Goal: Navigation & Orientation: Find specific page/section

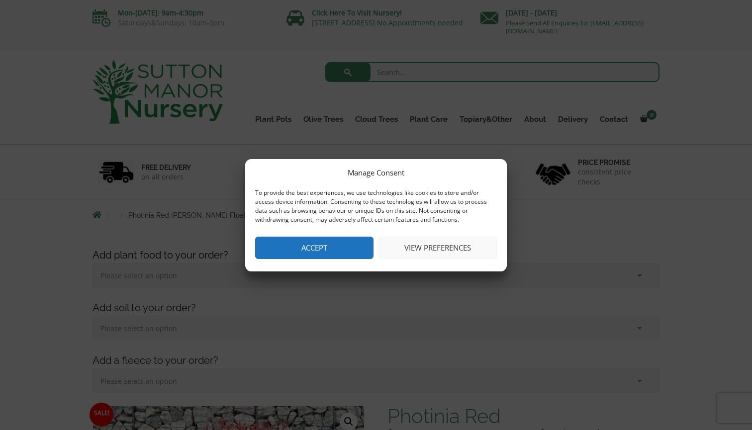
click at [336, 253] on button "Accept" at bounding box center [314, 248] width 118 height 22
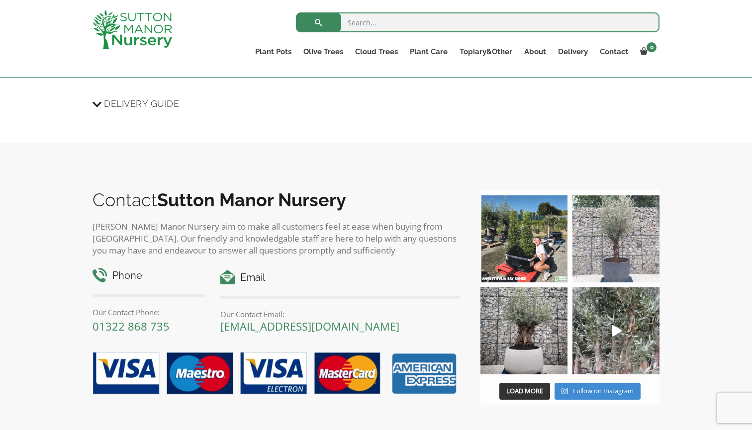
scroll to position [1373, 0]
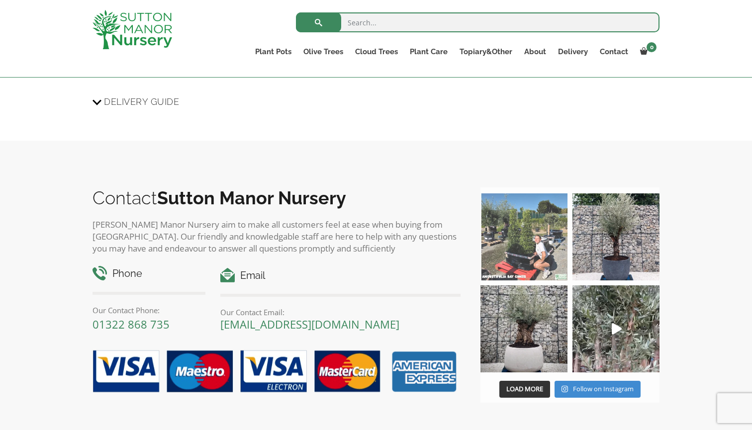
click at [532, 212] on img at bounding box center [523, 236] width 87 height 87
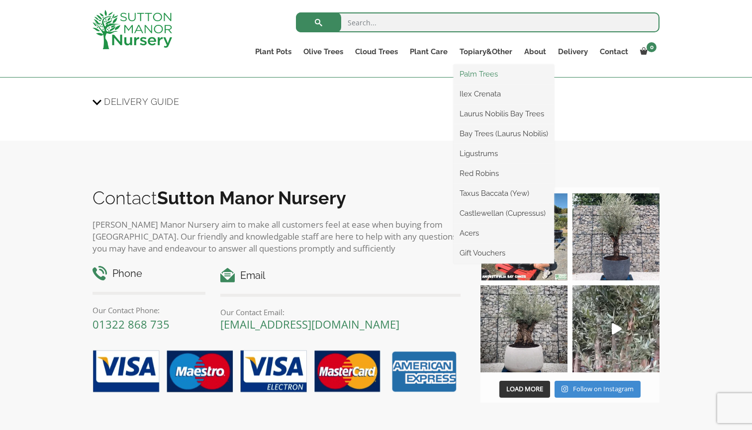
click at [488, 76] on link "Palm Trees" at bounding box center [503, 74] width 100 height 15
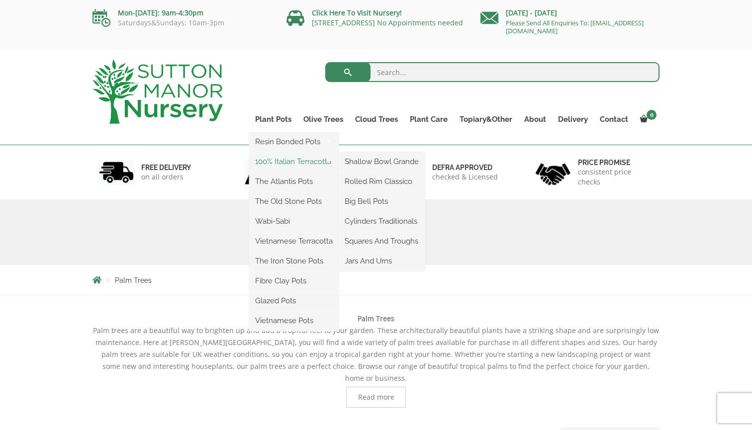
click at [291, 159] on link "100% Italian Terracotta" at bounding box center [294, 161] width 90 height 15
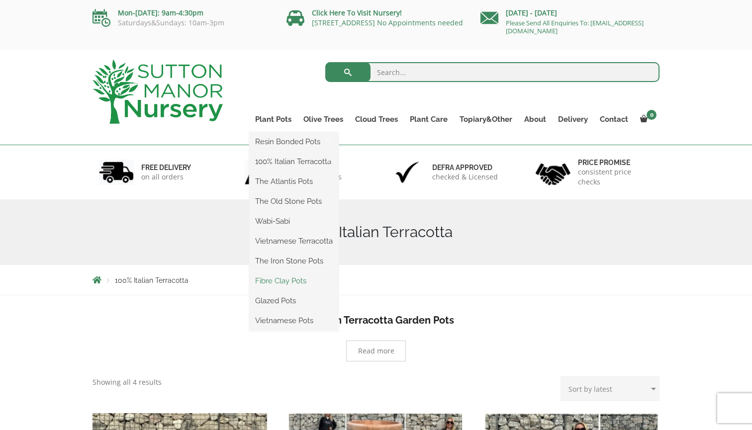
click at [282, 279] on link "Fibre Clay Pots" at bounding box center [294, 280] width 90 height 15
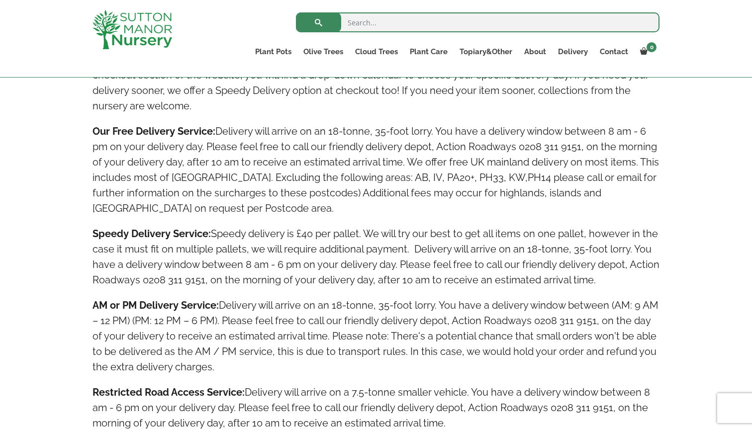
scroll to position [1718, 0]
